Goal: Use online tool/utility

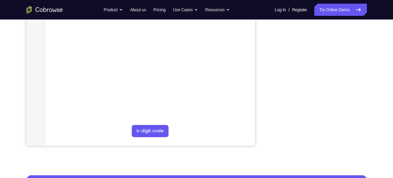
scroll to position [138, 0]
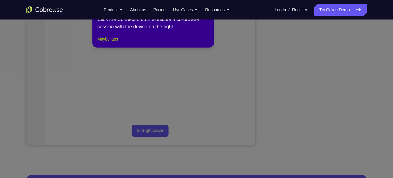
click at [113, 43] on button "Maybe later" at bounding box center [107, 38] width 21 height 7
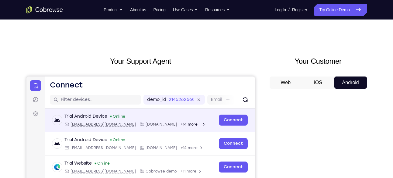
scroll to position [2, 0]
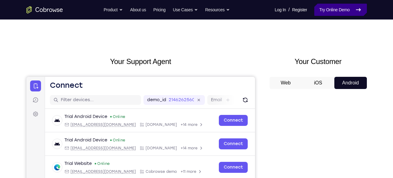
click at [338, 16] on link "Try Online Demo" at bounding box center [341, 10] width 52 height 12
click at [0, 0] on button "iOS" at bounding box center [0, 0] width 0 height 0
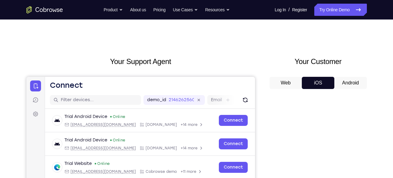
click at [0, 0] on button "iOS" at bounding box center [0, 0] width 0 height 0
click at [0, 0] on button "Android" at bounding box center [0, 0] width 0 height 0
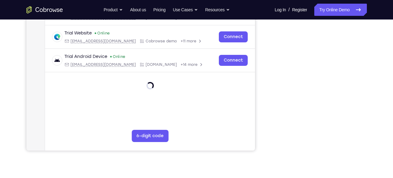
scroll to position [133, 0]
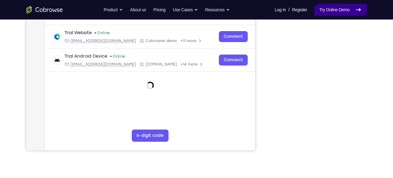
click at [330, 6] on link "Try Online Demo" at bounding box center [341, 10] width 52 height 12
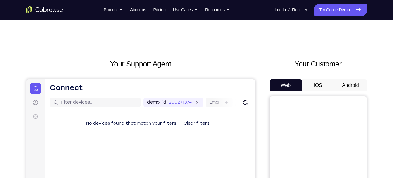
click at [347, 87] on button "Android" at bounding box center [351, 85] width 33 height 12
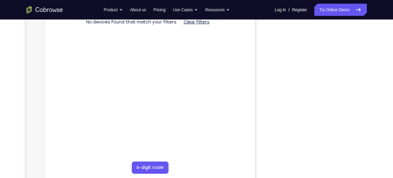
scroll to position [102, 0]
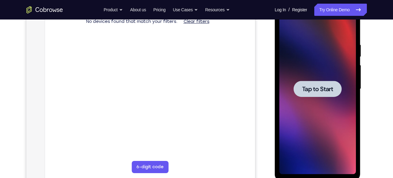
click at [329, 99] on div at bounding box center [318, 89] width 77 height 170
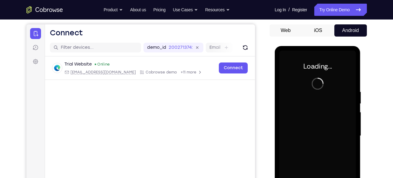
scroll to position [54, 0]
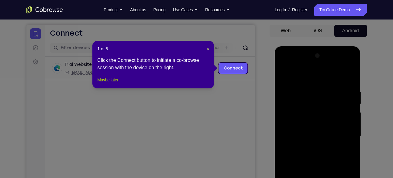
click at [117, 83] on button "Maybe later" at bounding box center [107, 79] width 21 height 7
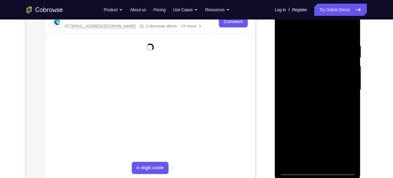
scroll to position [111, 0]
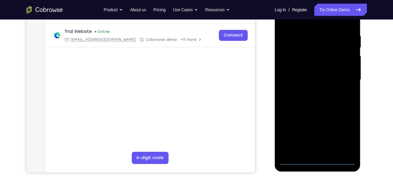
click at [321, 158] on div at bounding box center [318, 80] width 77 height 170
click at [346, 136] on div at bounding box center [318, 80] width 77 height 170
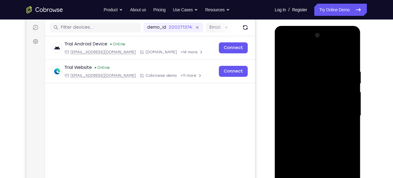
scroll to position [75, 0]
click at [311, 59] on div at bounding box center [318, 116] width 77 height 170
click at [337, 115] on div at bounding box center [318, 116] width 77 height 170
click at [309, 126] on div at bounding box center [318, 116] width 77 height 170
click at [319, 106] on div at bounding box center [318, 116] width 77 height 170
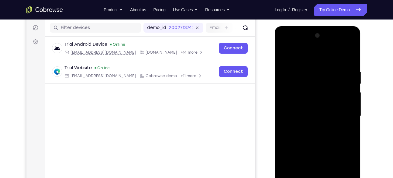
click at [315, 104] on div at bounding box center [318, 116] width 77 height 170
click at [301, 118] on div at bounding box center [318, 116] width 77 height 170
click at [298, 132] on div at bounding box center [318, 116] width 77 height 170
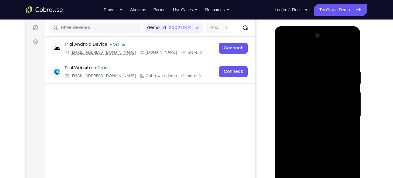
click at [298, 134] on div at bounding box center [318, 116] width 77 height 170
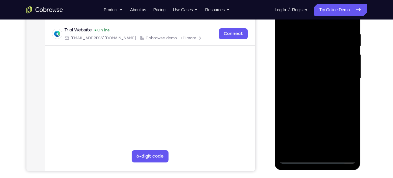
scroll to position [113, 0]
click at [332, 104] on div at bounding box center [318, 78] width 77 height 170
click at [351, 149] on div at bounding box center [318, 78] width 77 height 170
click at [332, 152] on div at bounding box center [318, 78] width 77 height 170
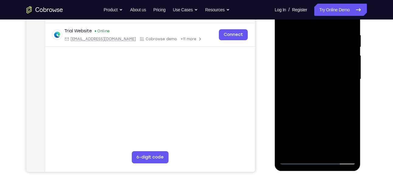
scroll to position [111, 0]
click at [335, 113] on div at bounding box center [318, 79] width 77 height 170
click at [320, 72] on div at bounding box center [318, 79] width 77 height 170
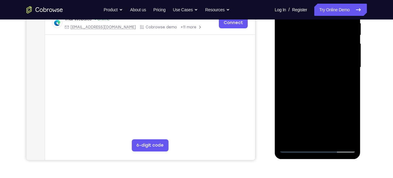
scroll to position [125, 0]
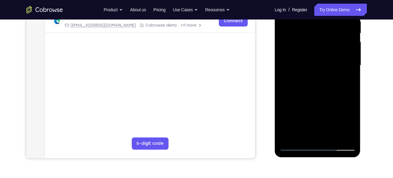
click at [310, 133] on div at bounding box center [318, 65] width 77 height 170
click at [298, 81] on div at bounding box center [318, 65] width 77 height 170
click at [349, 125] on div at bounding box center [318, 65] width 77 height 170
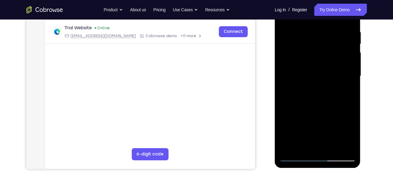
scroll to position [114, 0]
click at [347, 91] on div at bounding box center [318, 76] width 77 height 170
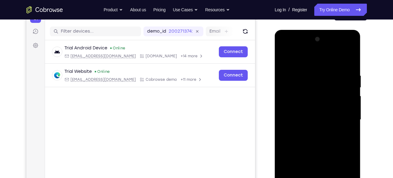
scroll to position [71, 0]
click at [287, 61] on div at bounding box center [318, 120] width 77 height 170
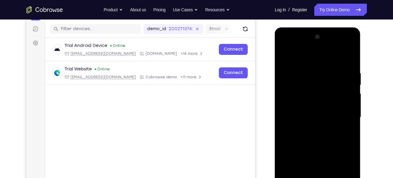
scroll to position [74, 0]
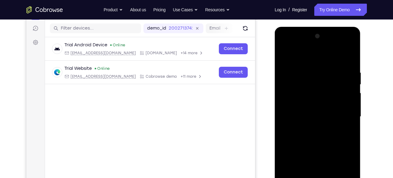
click at [307, 116] on div at bounding box center [318, 116] width 77 height 170
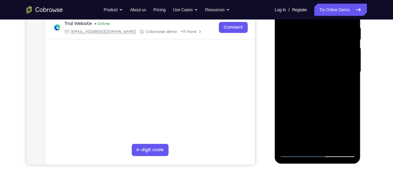
scroll to position [120, 0]
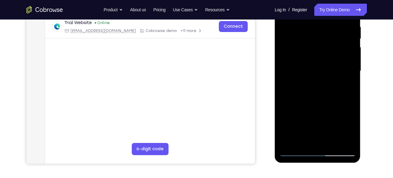
click at [301, 137] on div at bounding box center [318, 71] width 77 height 170
click at [350, 131] on div at bounding box center [318, 71] width 77 height 170
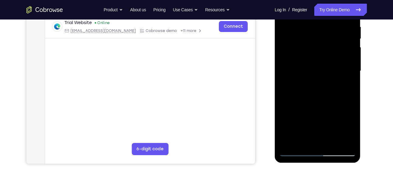
click at [350, 131] on div at bounding box center [318, 71] width 77 height 170
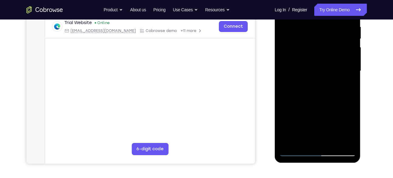
click at [347, 86] on div at bounding box center [318, 71] width 77 height 170
click at [302, 139] on div at bounding box center [318, 71] width 77 height 170
click at [333, 105] on div at bounding box center [318, 71] width 77 height 170
click at [345, 82] on div at bounding box center [318, 71] width 77 height 170
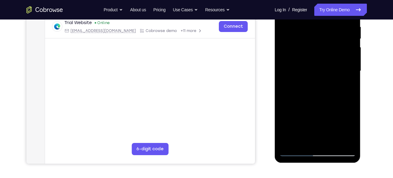
click at [346, 88] on div at bounding box center [318, 71] width 77 height 170
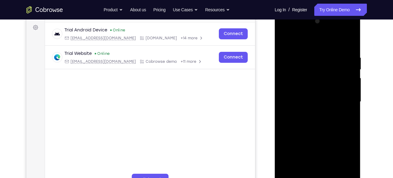
scroll to position [89, 0]
click at [285, 45] on div at bounding box center [318, 102] width 77 height 170
click at [285, 43] on div at bounding box center [318, 102] width 77 height 170
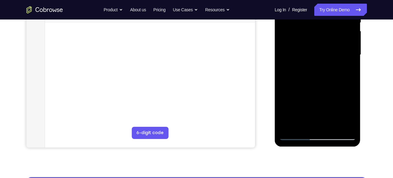
click at [333, 125] on div at bounding box center [318, 55] width 77 height 170
click at [316, 77] on div at bounding box center [318, 55] width 77 height 170
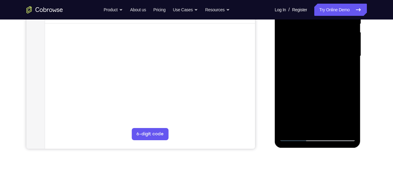
scroll to position [135, 0]
click at [297, 123] on div at bounding box center [318, 55] width 77 height 170
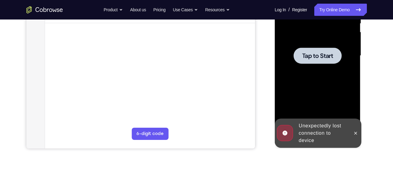
click at [305, 79] on div at bounding box center [318, 55] width 77 height 170
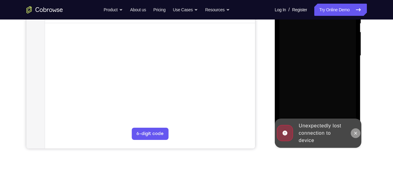
click at [356, 135] on icon at bounding box center [356, 133] width 5 height 5
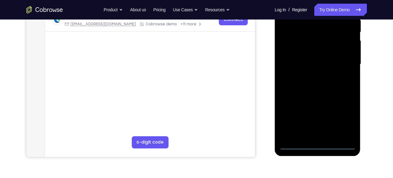
scroll to position [129, 0]
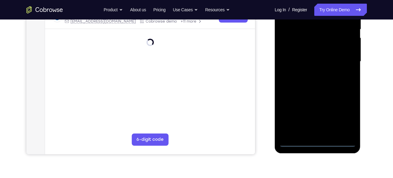
click at [315, 144] on div at bounding box center [318, 61] width 77 height 170
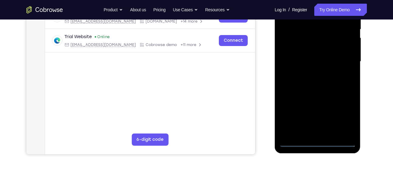
click at [347, 121] on div at bounding box center [318, 61] width 77 height 170
click at [340, 118] on div at bounding box center [318, 61] width 77 height 170
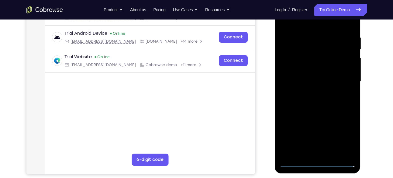
scroll to position [108, 0]
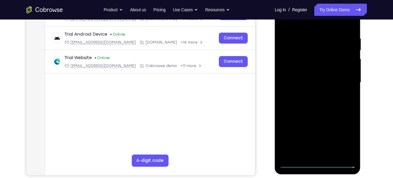
click at [350, 134] on div at bounding box center [318, 82] width 77 height 170
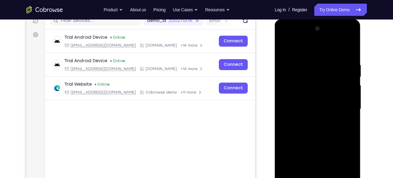
click at [322, 47] on div at bounding box center [318, 109] width 77 height 170
click at [341, 104] on div at bounding box center [318, 109] width 77 height 170
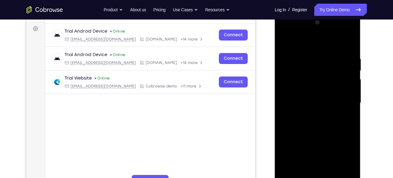
click at [311, 113] on div at bounding box center [318, 103] width 77 height 170
click at [313, 96] on div at bounding box center [318, 103] width 77 height 170
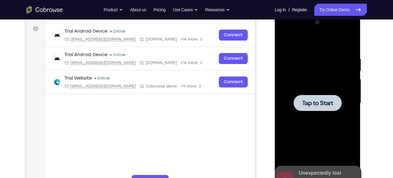
click at [317, 87] on div at bounding box center [318, 103] width 77 height 170
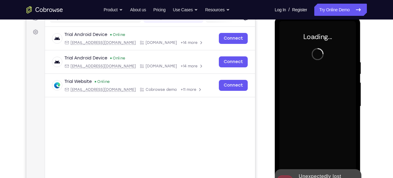
scroll to position [84, 0]
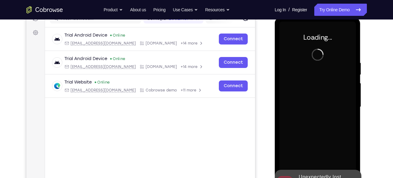
click at [318, 87] on div at bounding box center [318, 107] width 77 height 170
drag, startPoint x: 317, startPoint y: 91, endPoint x: 310, endPoint y: 91, distance: 6.7
click at [310, 91] on div at bounding box center [318, 107] width 77 height 170
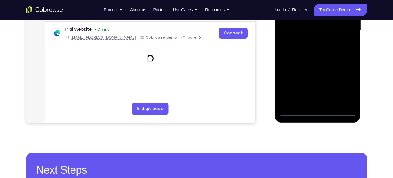
scroll to position [163, 0]
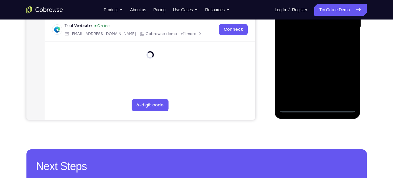
click at [319, 107] on div at bounding box center [318, 27] width 77 height 170
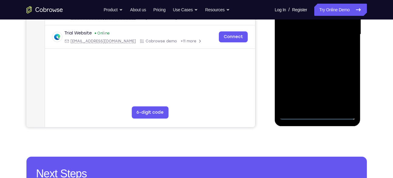
scroll to position [152, 0]
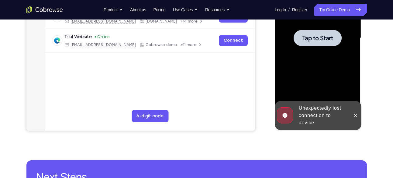
click at [346, 99] on div at bounding box center [318, 38] width 77 height 170
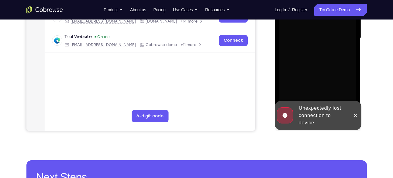
click at [350, 110] on div "Unexpectedly lost connection to device" at bounding box center [313, 115] width 75 height 29
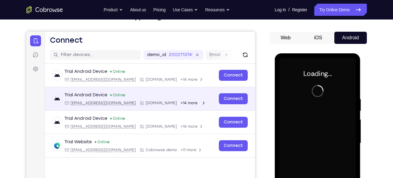
scroll to position [47, 0]
